Goal: Transaction & Acquisition: Book appointment/travel/reservation

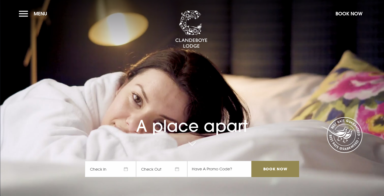
click at [29, 15] on button "Menu" at bounding box center [34, 14] width 31 height 12
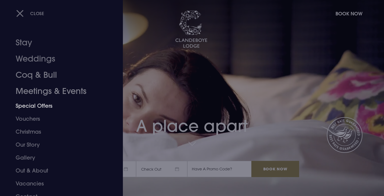
click at [33, 108] on link "Special Offers" at bounding box center [58, 105] width 85 height 13
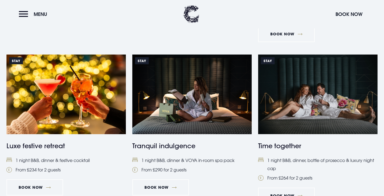
scroll to position [368, 0]
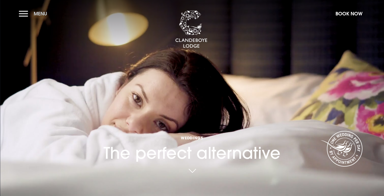
click at [30, 11] on button "Menu" at bounding box center [34, 14] width 31 height 12
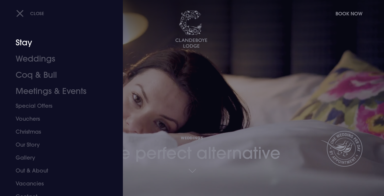
click at [23, 47] on link "Stay" at bounding box center [58, 42] width 85 height 16
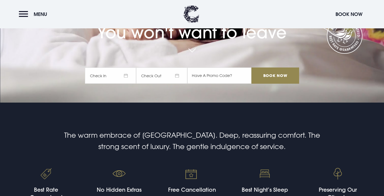
scroll to position [60, 0]
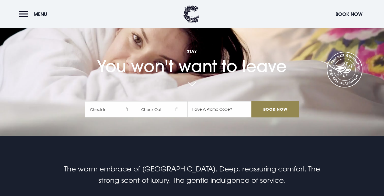
click at [128, 112] on span "Check In" at bounding box center [110, 109] width 51 height 16
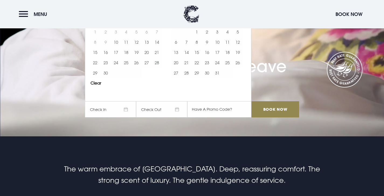
scroll to position [58, 0]
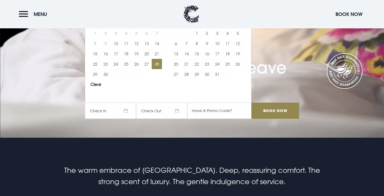
click at [154, 65] on button "28" at bounding box center [157, 64] width 10 height 10
click at [280, 109] on input "Book Now" at bounding box center [274, 110] width 47 height 16
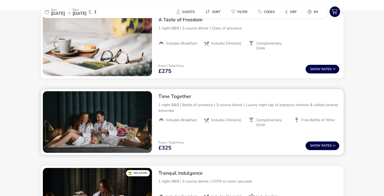
scroll to position [163, 0]
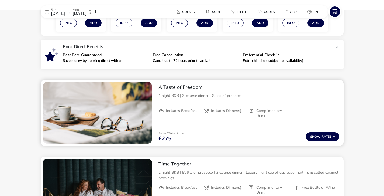
click at [192, 92] on div "A Taste of Freedom 1 night B&B | 3-course dinner | Glass of prosecco Includes B…" at bounding box center [248, 101] width 189 height 43
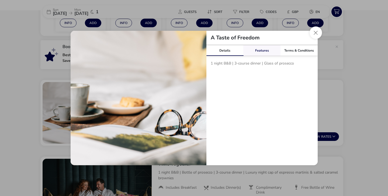
click at [276, 52] on link "Features" at bounding box center [261, 50] width 37 height 11
click at [237, 52] on link "Details" at bounding box center [224, 50] width 37 height 11
click at [303, 49] on link "Terms & Conditions" at bounding box center [298, 50] width 37 height 11
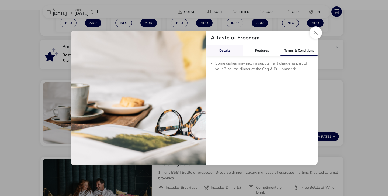
click at [233, 52] on link "Details" at bounding box center [224, 50] width 37 height 11
click at [318, 36] on button "Close modal" at bounding box center [316, 32] width 12 height 12
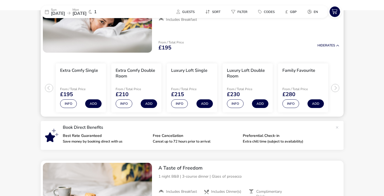
scroll to position [0, 0]
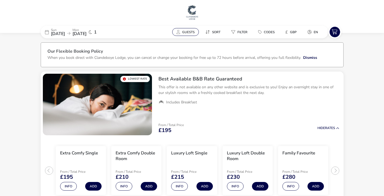
click at [187, 33] on span "Guests" at bounding box center [188, 32] width 12 height 4
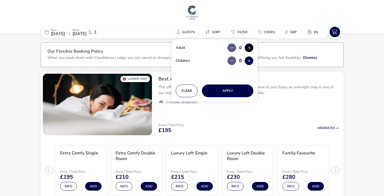
click at [246, 47] on button "button" at bounding box center [249, 47] width 9 height 9
click at [249, 50] on button "button" at bounding box center [249, 47] width 9 height 9
type input "2"
click at [237, 89] on button "Apply" at bounding box center [227, 90] width 51 height 13
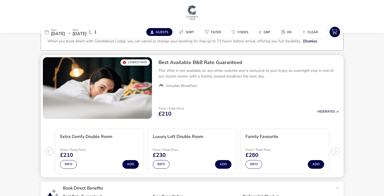
scroll to position [43, 0]
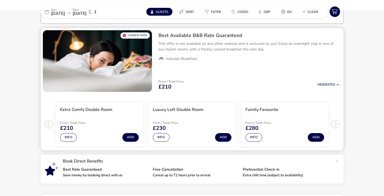
click at [174, 110] on h3 "Luxury Loft Double Room" at bounding box center [178, 110] width 51 height 6
click at [159, 138] on button "Info" at bounding box center [161, 137] width 17 height 9
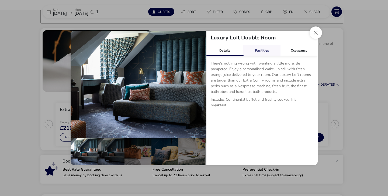
click at [260, 47] on link "Facilities" at bounding box center [261, 50] width 37 height 11
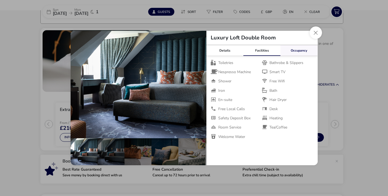
click at [301, 46] on link "Occupancy" at bounding box center [298, 50] width 37 height 11
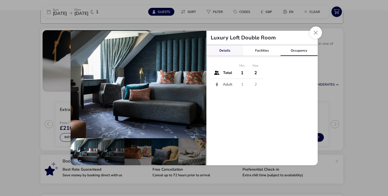
click at [231, 50] on link "Details" at bounding box center [224, 50] width 37 height 11
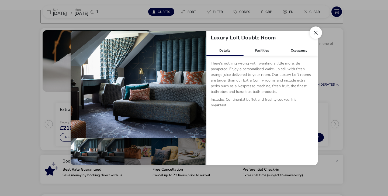
click at [313, 33] on button "Close dialog" at bounding box center [316, 32] width 12 height 12
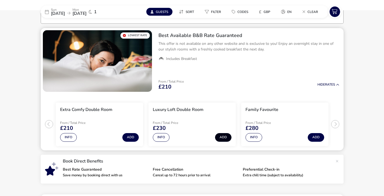
click at [226, 138] on button "Add" at bounding box center [223, 137] width 16 height 9
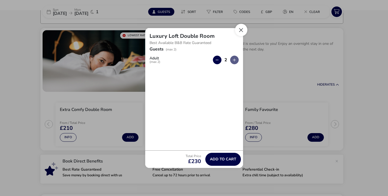
click at [240, 33] on button "Close" at bounding box center [241, 30] width 12 height 12
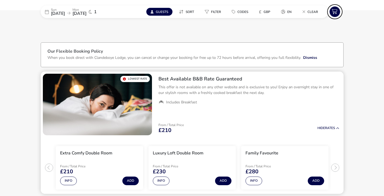
scroll to position [97, 0]
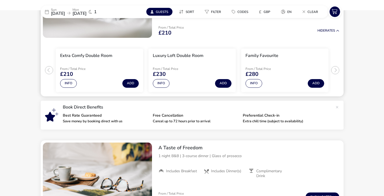
click at [232, 84] on li "Luxury Loft Double Room From / Total Price £230 Info Add" at bounding box center [191, 69] width 87 height 43
click at [219, 85] on button "Add" at bounding box center [223, 83] width 16 height 9
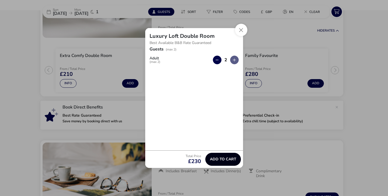
click at [227, 155] on button "Add to cart" at bounding box center [223, 158] width 36 height 13
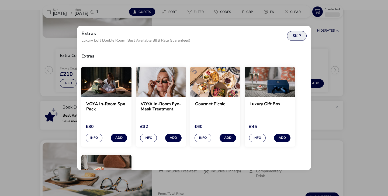
click at [299, 40] on button "Skip" at bounding box center [297, 36] width 20 height 10
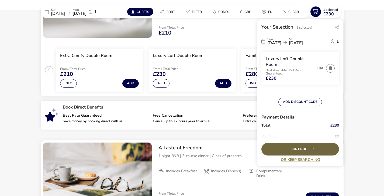
click at [306, 150] on div "Continue" at bounding box center [300, 149] width 78 height 13
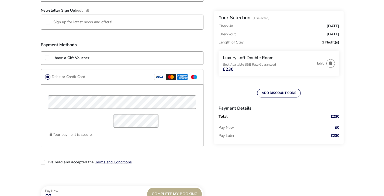
scroll to position [495, 0]
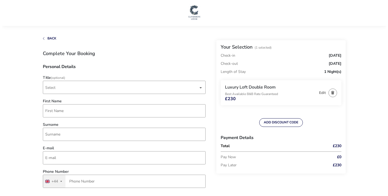
scroll to position [0, 0]
